Goal: Information Seeking & Learning: Learn about a topic

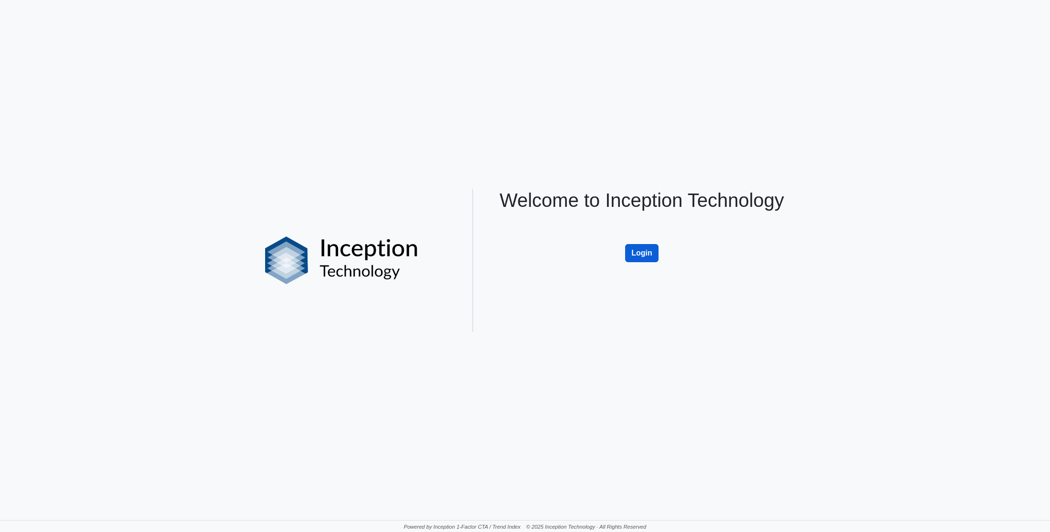
click at [648, 256] on button "Login" at bounding box center [641, 253] width 33 height 18
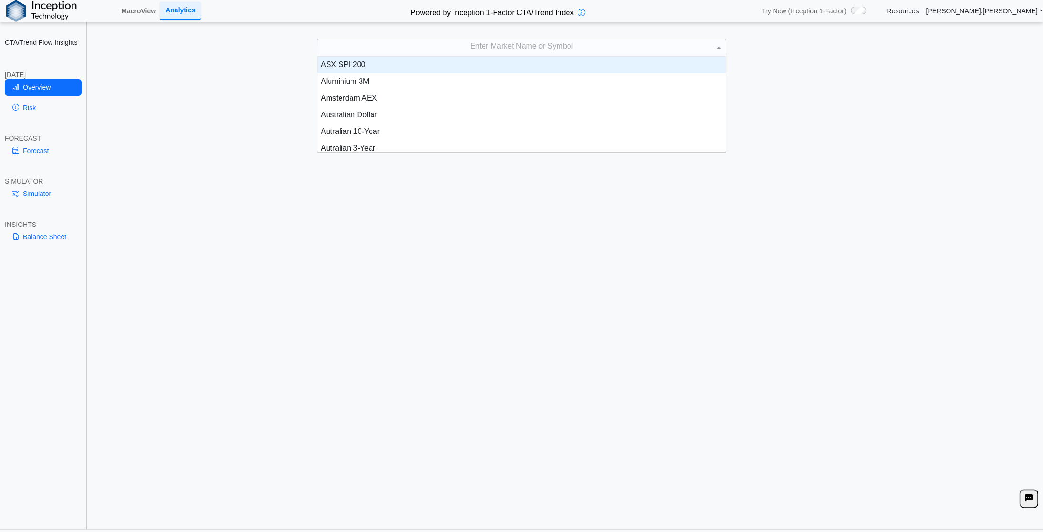
click at [486, 46] on div "Enter Market Name or Symbol" at bounding box center [521, 47] width 409 height 17
type input "***"
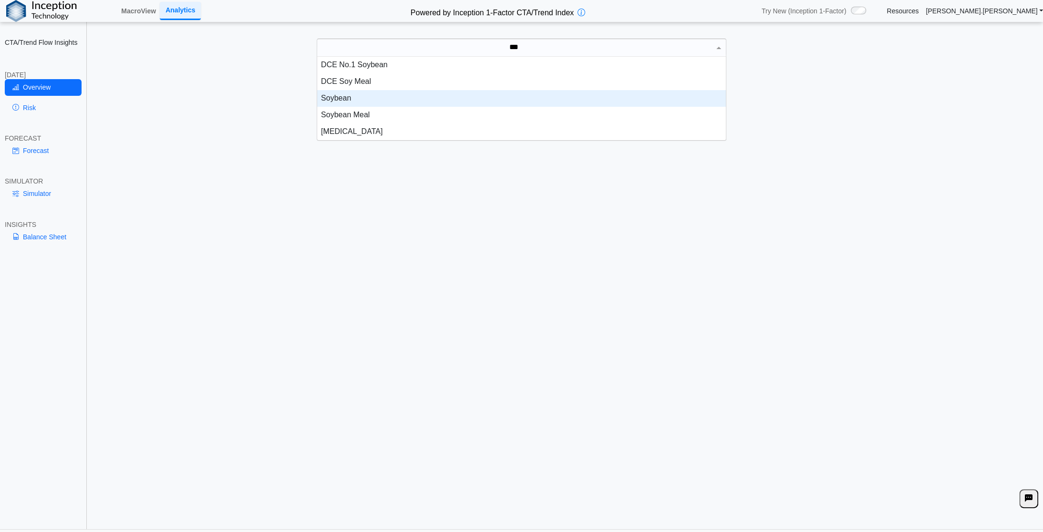
click at [335, 97] on div "Soybean" at bounding box center [521, 98] width 409 height 17
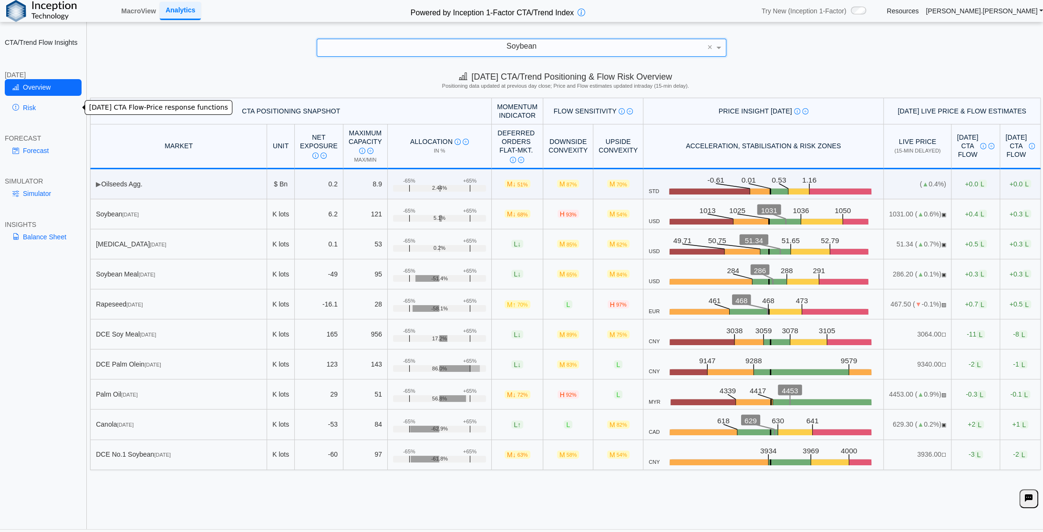
click at [31, 107] on link "Risk" at bounding box center [43, 108] width 77 height 16
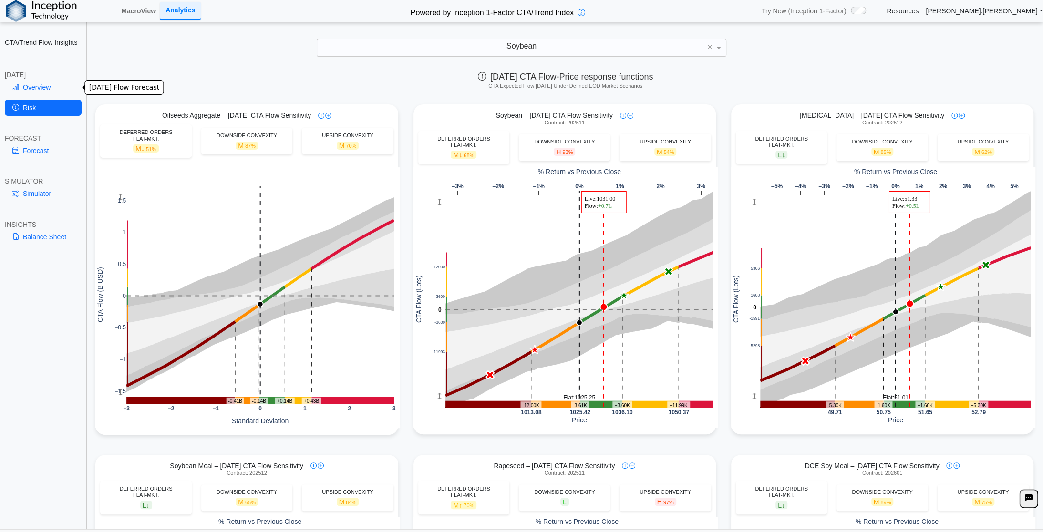
drag, startPoint x: 39, startPoint y: 84, endPoint x: 45, endPoint y: 82, distance: 6.5
click at [39, 84] on link "Overview" at bounding box center [43, 87] width 77 height 16
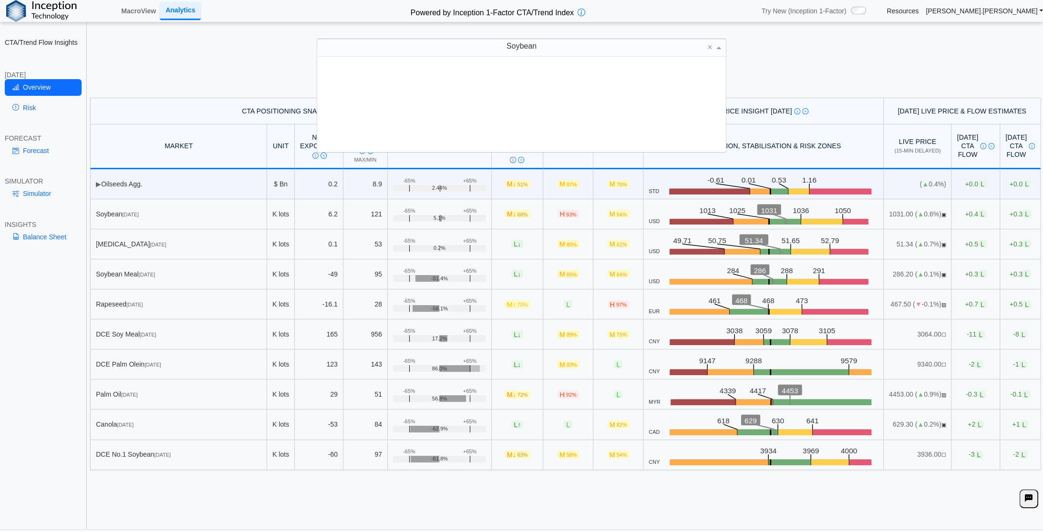
click at [541, 45] on div "Soybean" at bounding box center [521, 47] width 409 height 17
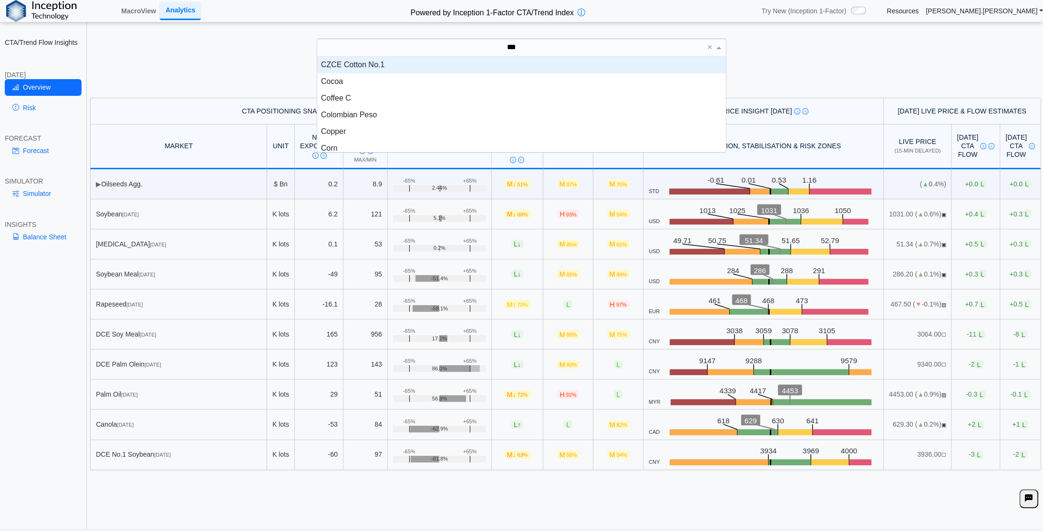
scroll to position [26, 401]
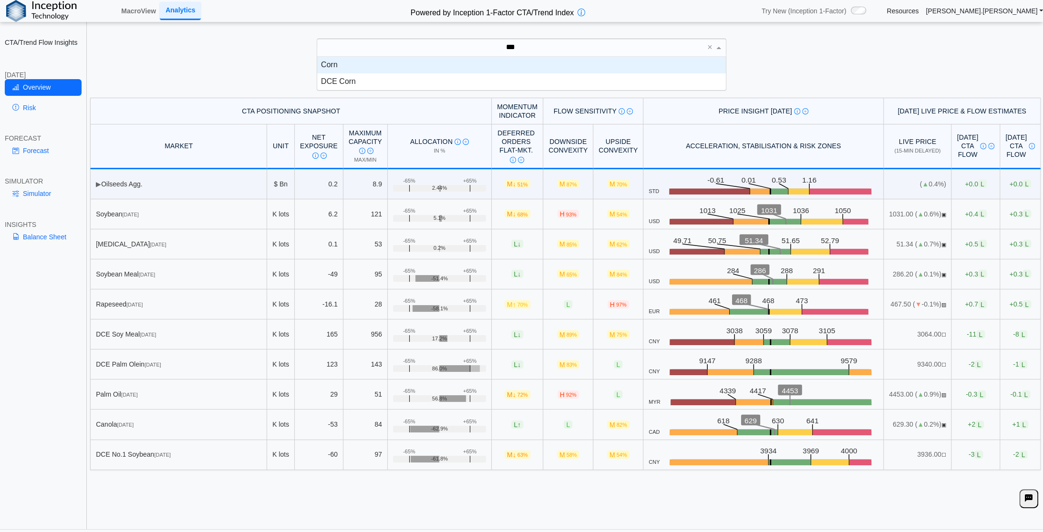
type input "****"
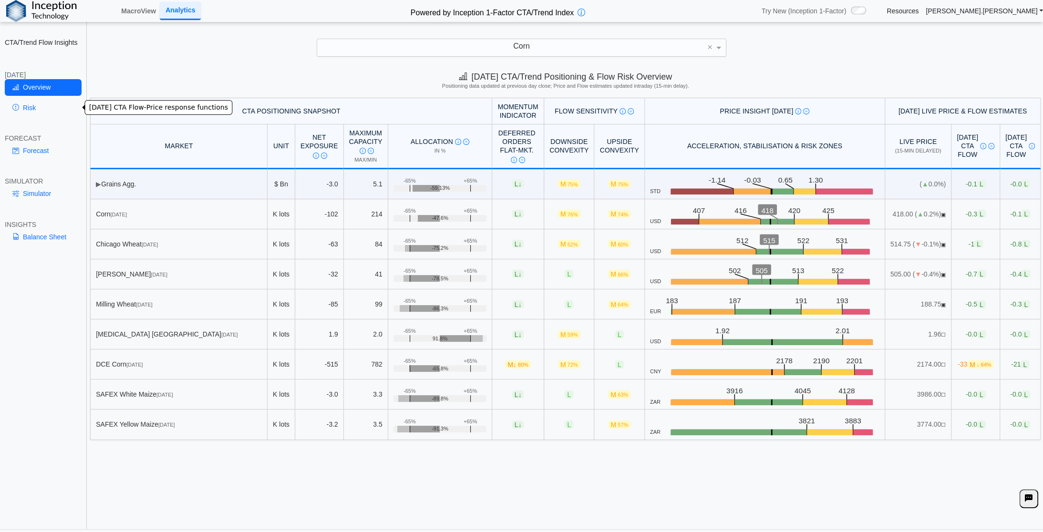
click at [40, 108] on link "Risk" at bounding box center [43, 108] width 77 height 16
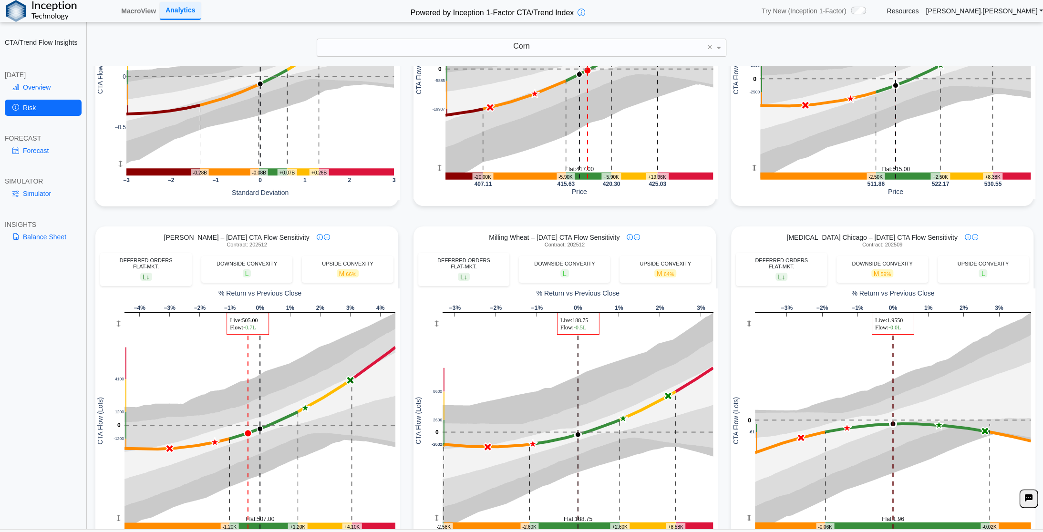
scroll to position [229, 0]
